Goal: Communication & Community: Answer question/provide support

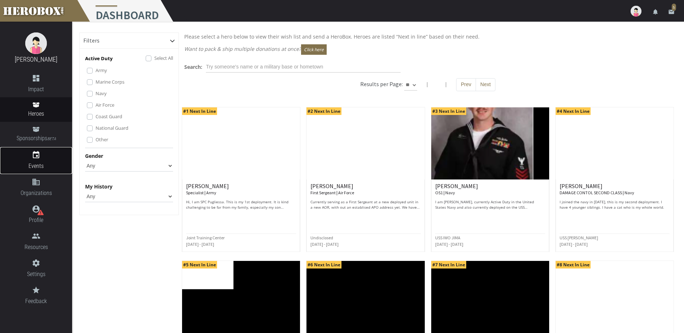
click at [38, 157] on icon "event" at bounding box center [36, 155] width 72 height 9
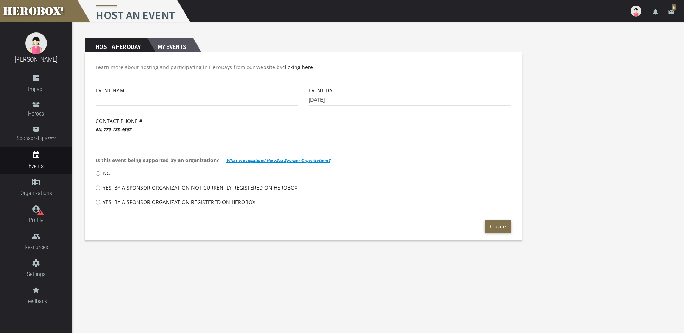
click at [176, 47] on h2 "My Events" at bounding box center [170, 45] width 46 height 14
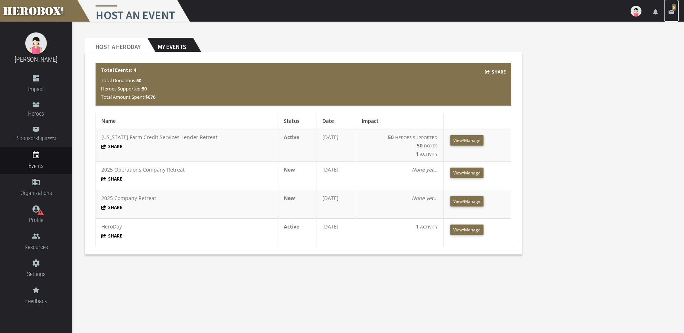
click at [671, 10] on icon "email" at bounding box center [671, 12] width 6 height 6
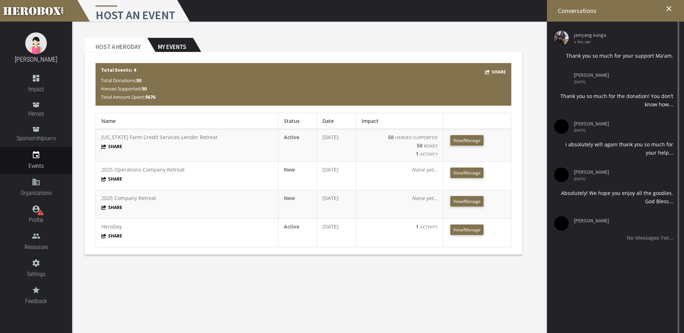
click at [594, 67] on ul "jamyang kunga a day ago Thank you so much for your support Ma'am. [PERSON_NAME]…" at bounding box center [613, 156] width 133 height 258
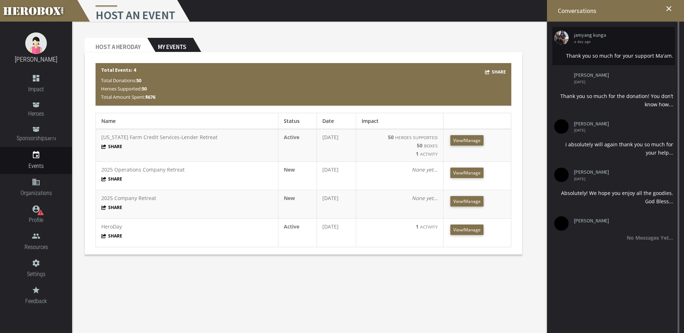
click at [596, 60] on div "Thank you so much for your support Ma'am." at bounding box center [613, 56] width 119 height 8
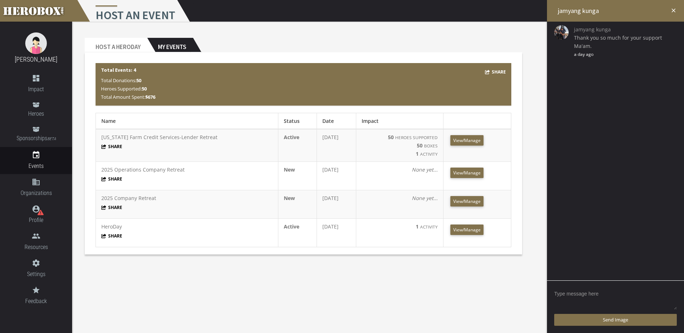
click at [586, 296] on textarea at bounding box center [615, 299] width 123 height 22
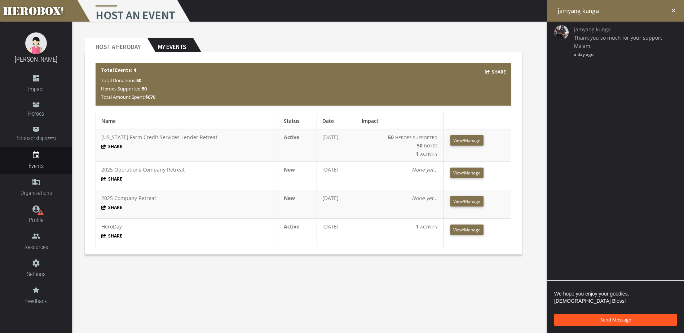
type textarea "We hope you enjoy your goodies. [DEMOGRAPHIC_DATA] Bless!"
click at [614, 320] on span "Send Message" at bounding box center [616, 320] width 31 height 6
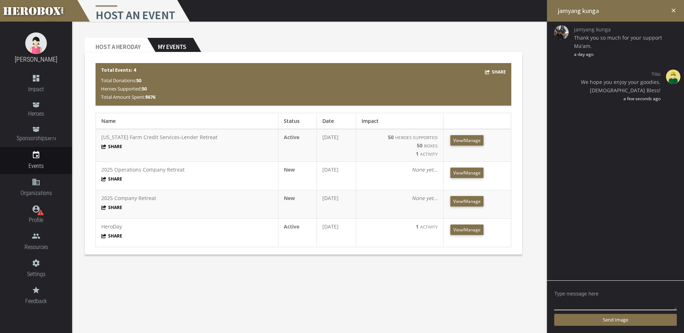
click at [673, 7] on icon "close" at bounding box center [674, 10] width 6 height 6
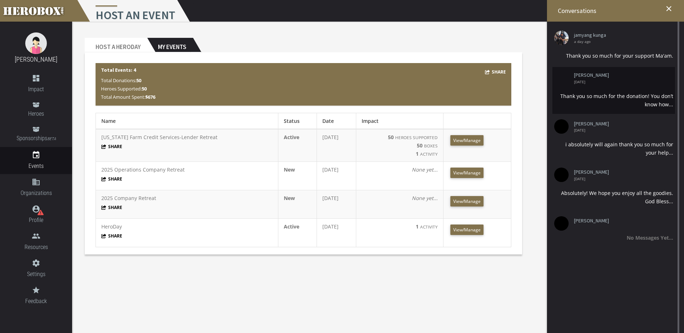
click at [619, 92] on div "Thank you so much for the donation! You don’t know how..." at bounding box center [613, 100] width 119 height 17
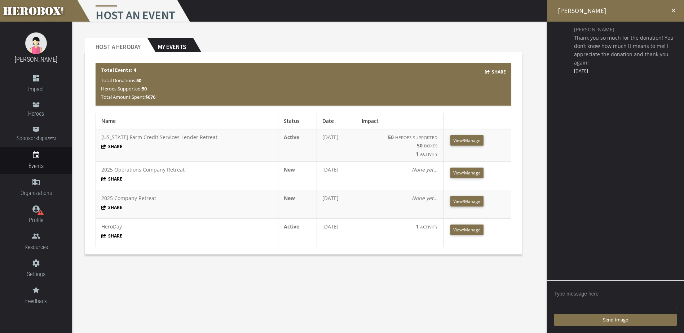
click at [601, 294] on textarea at bounding box center [615, 299] width 123 height 22
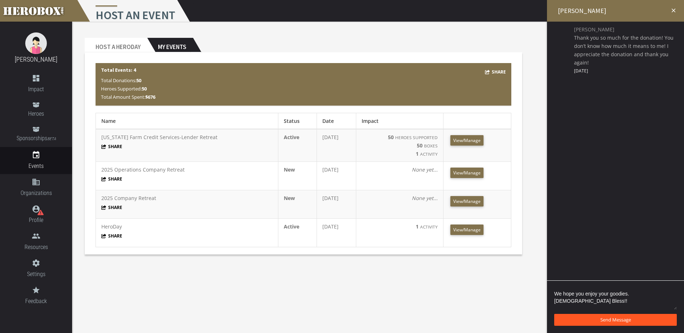
type textarea "We hope you enjoy your goodies. [DEMOGRAPHIC_DATA] Bless!!"
click at [619, 320] on span "Send Message" at bounding box center [616, 320] width 31 height 6
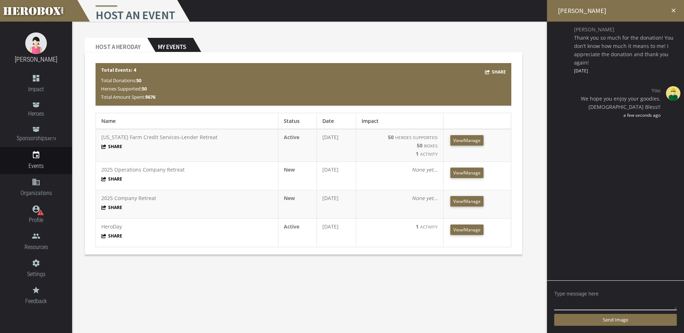
click at [673, 9] on icon "close" at bounding box center [674, 10] width 6 height 6
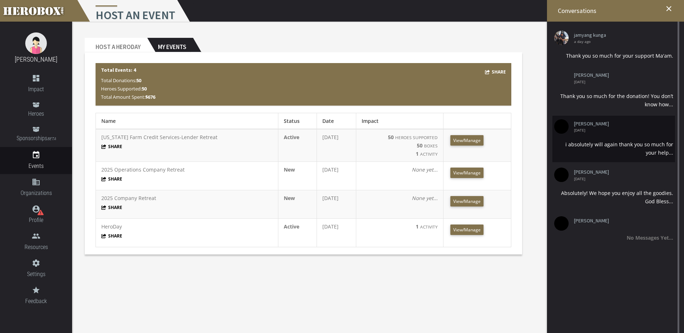
click at [596, 132] on li "[PERSON_NAME] [DATE] i absolutely will again thank you so much for your help..." at bounding box center [614, 139] width 123 height 47
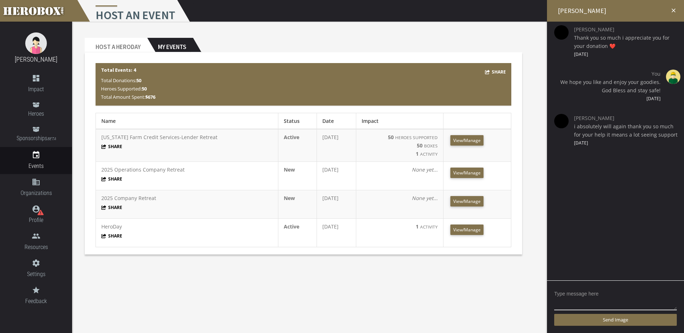
click at [674, 8] on icon "close" at bounding box center [674, 10] width 6 height 6
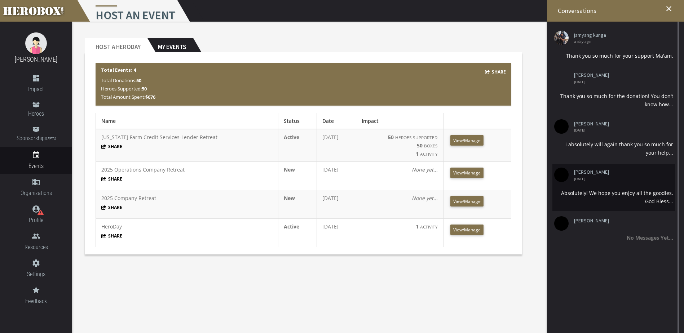
click at [634, 179] on span "[DATE]" at bounding box center [621, 179] width 94 height 4
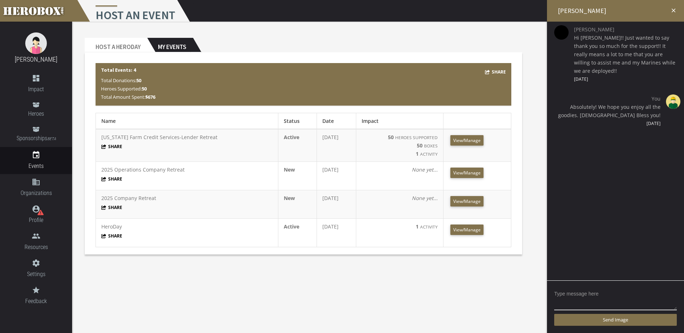
click at [672, 9] on icon "close" at bounding box center [674, 10] width 6 height 6
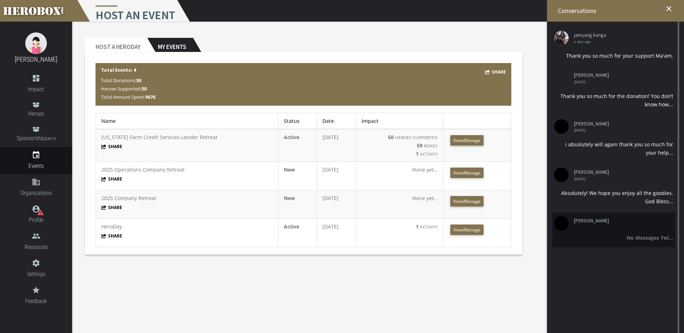
click at [633, 227] on li "[PERSON_NAME] No Messages Yet..." at bounding box center [614, 230] width 123 height 35
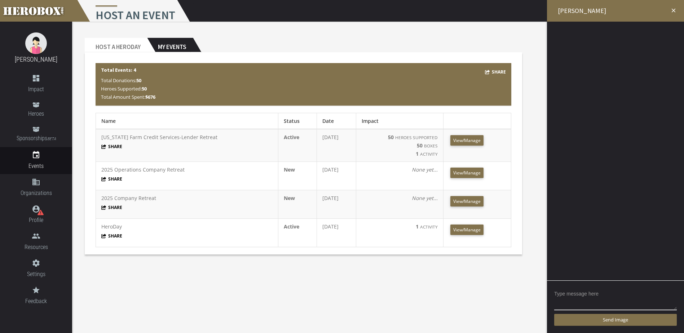
click at [673, 10] on icon "close" at bounding box center [674, 10] width 6 height 6
